Goal: Information Seeking & Learning: Learn about a topic

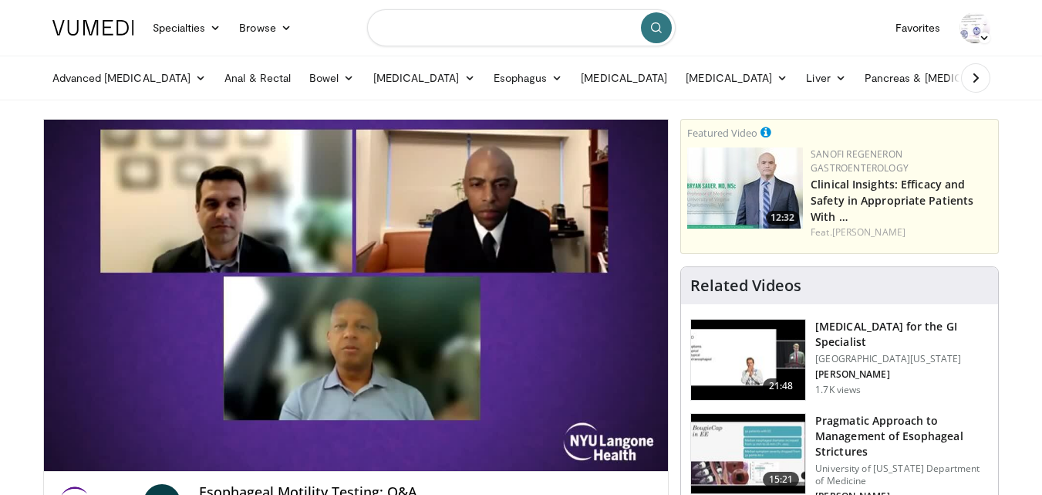
click at [444, 24] on input "Search topics, interventions" at bounding box center [521, 27] width 309 height 37
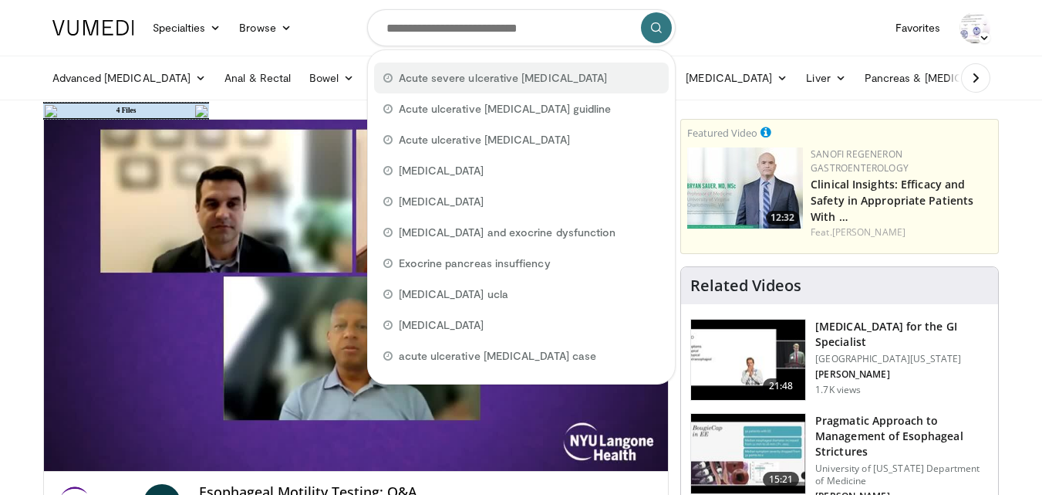
click at [444, 79] on span "Acute severe ulcerative colitis" at bounding box center [503, 77] width 209 height 15
type input "**********"
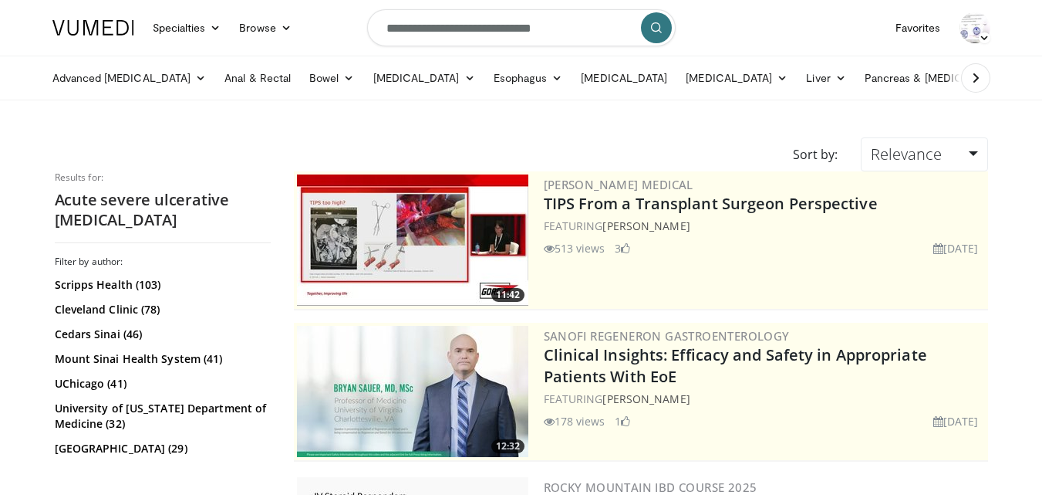
scroll to position [433, 0]
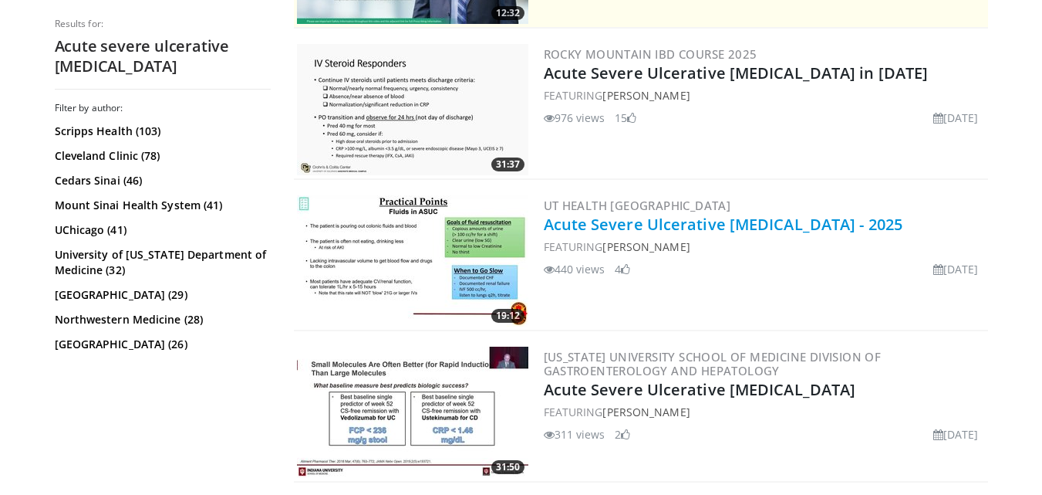
click at [729, 230] on link "Acute Severe Ulcerative [MEDICAL_DATA] - 2025" at bounding box center [724, 224] width 360 height 21
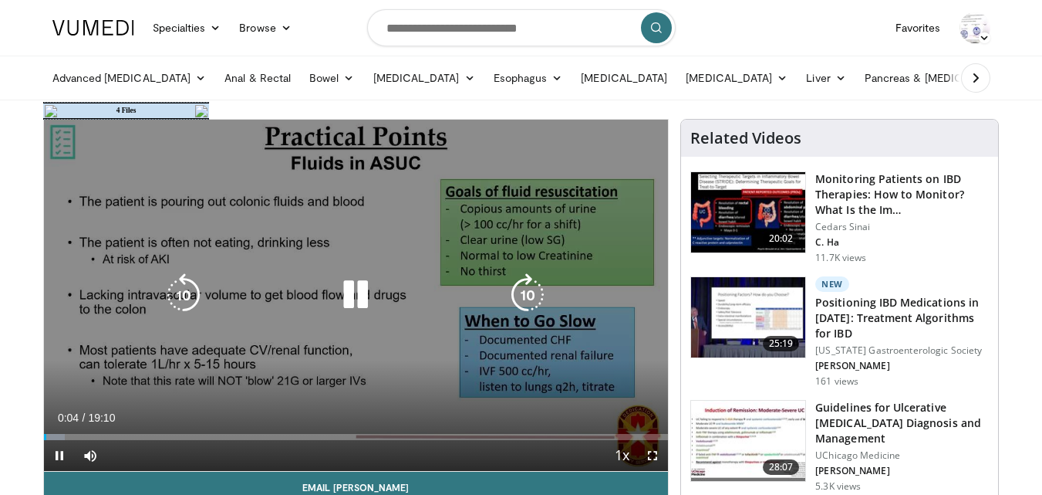
click at [570, 252] on div "10 seconds Tap to unmute" at bounding box center [356, 295] width 625 height 351
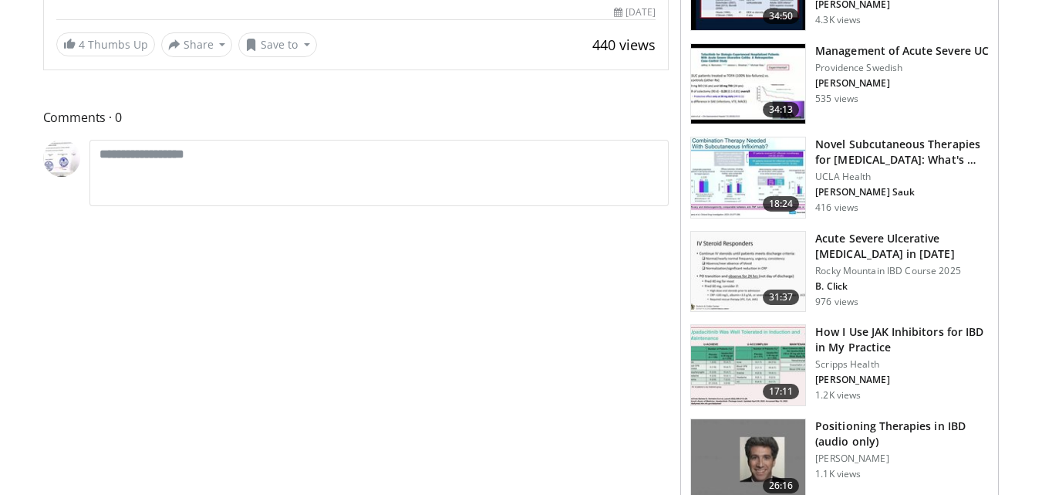
scroll to position [123, 0]
